Goal: Information Seeking & Learning: Find specific page/section

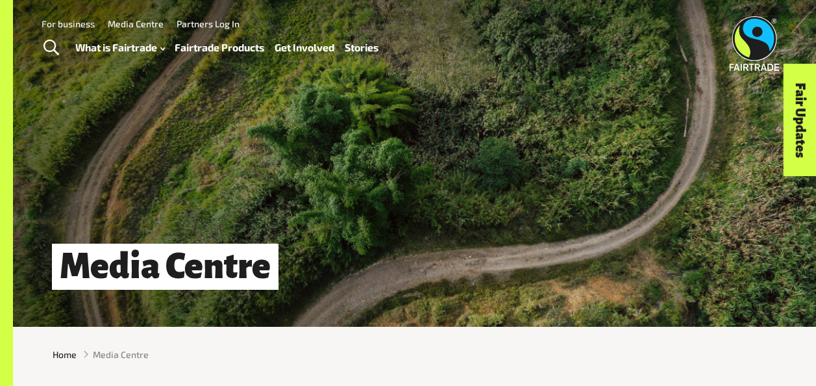
click at [51, 46] on span "Toggle Search" at bounding box center [51, 48] width 16 height 17
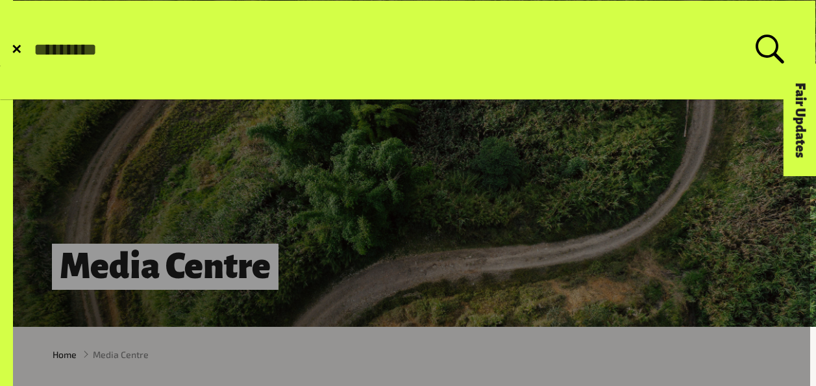
click at [766, 48] on label "Search for:" at bounding box center [408, 49] width 752 height 29
click at [756, 48] on input "Search for:" at bounding box center [393, 50] width 723 height 21
click at [75, 51] on input "Search for:" at bounding box center [393, 50] width 723 height 21
type input "*****"
click at [32, 50] on button "Submit Search" at bounding box center [32, 50] width 1 height 1
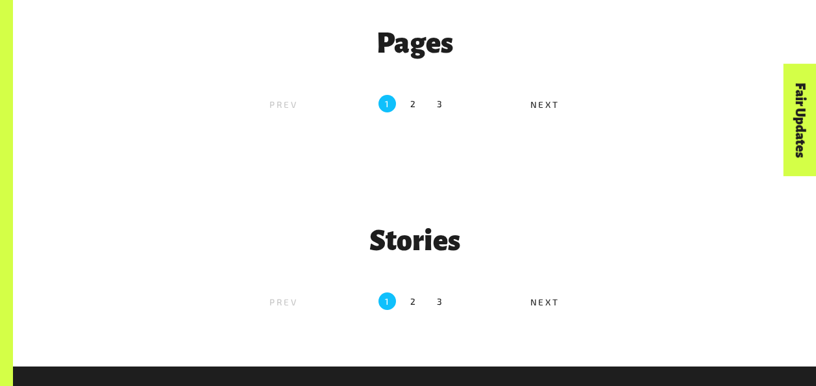
scroll to position [65, 0]
